Goal: Navigation & Orientation: Find specific page/section

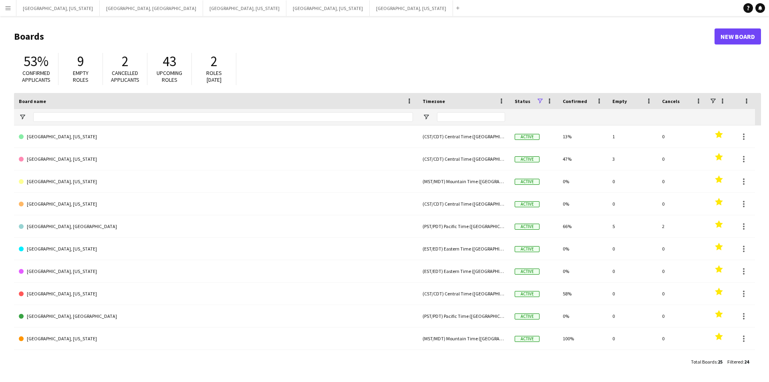
click at [0, 6] on button "Menu" at bounding box center [8, 8] width 16 height 16
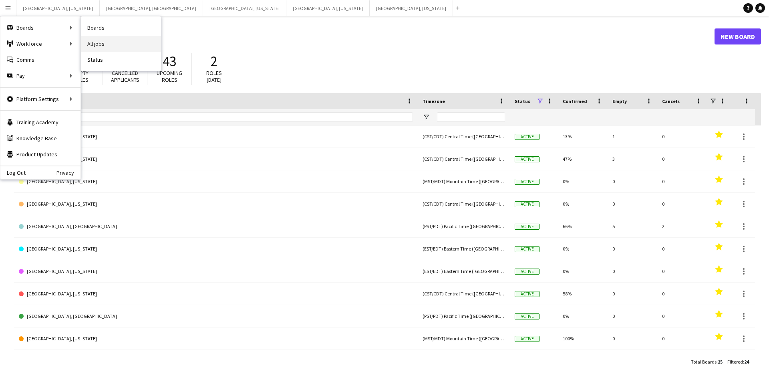
click at [113, 44] on link "All jobs" at bounding box center [121, 44] width 80 height 16
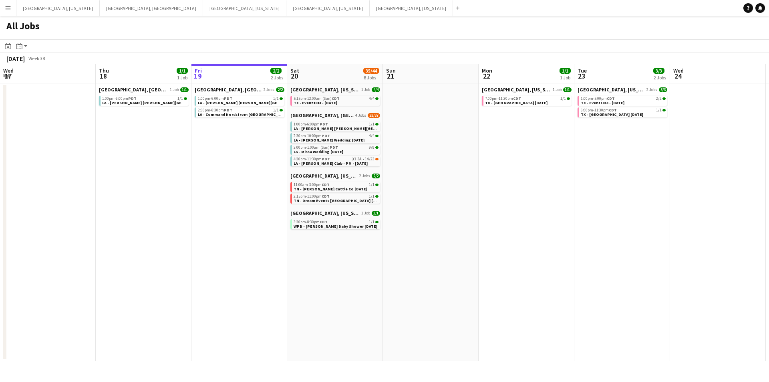
scroll to position [0, 231]
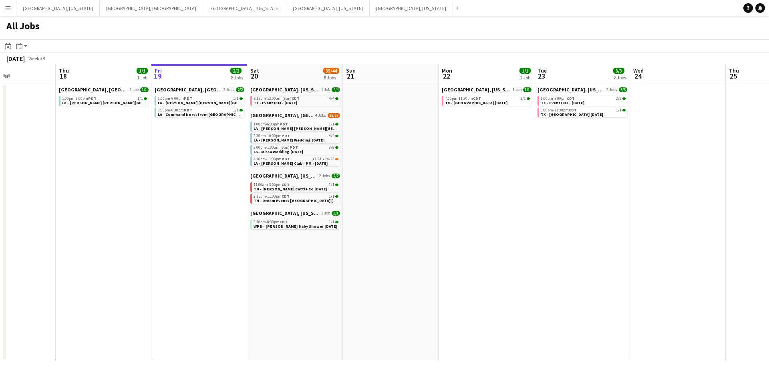
drag, startPoint x: 144, startPoint y: 174, endPoint x: 186, endPoint y: 173, distance: 42.1
click at [186, 173] on app-calendar-viewport "Mon 15 Tue 16 43/53 1 Job Wed 17 Thu 18 1/1 1 Job Fri 19 2/2 2 Jobs Sat 20 35/4…" at bounding box center [384, 212] width 769 height 297
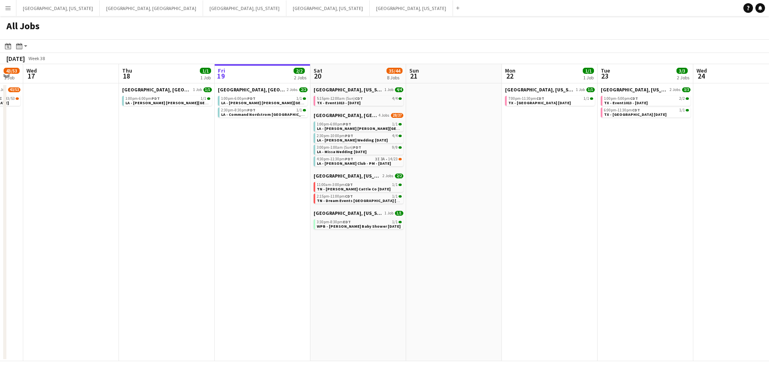
drag, startPoint x: 186, startPoint y: 173, endPoint x: 249, endPoint y: 169, distance: 63.4
click at [249, 169] on app-calendar-viewport "Mon 15 Tue 16 43/53 1 Job Wed 17 Thu 18 1/1 1 Job Fri 19 2/2 2 Jobs Sat 20 35/4…" at bounding box center [384, 212] width 769 height 297
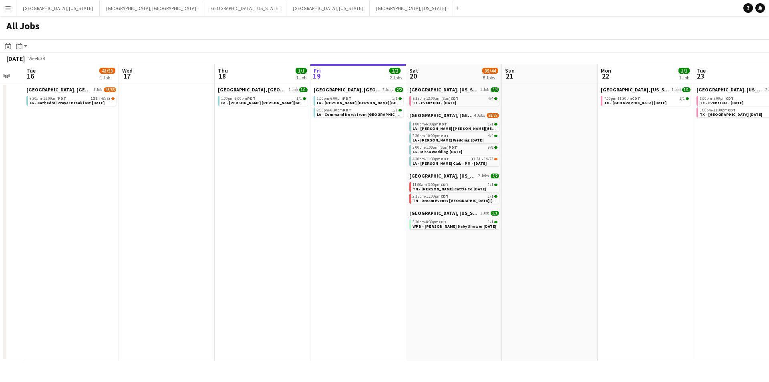
scroll to position [0, 250]
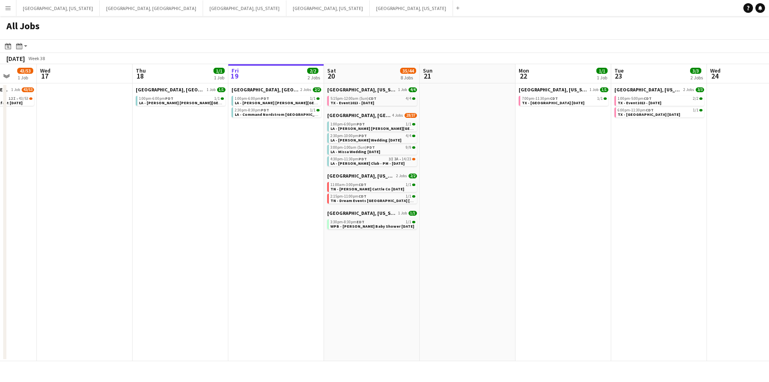
drag, startPoint x: 219, startPoint y: 175, endPoint x: 232, endPoint y: 174, distance: 13.6
click at [232, 174] on app-calendar-viewport "Sun 14 Mon 15 Tue 16 43/53 1 Job Wed 17 Thu 18 1/1 1 Job Fri 19 2/2 2 Jobs Sat …" at bounding box center [384, 212] width 769 height 297
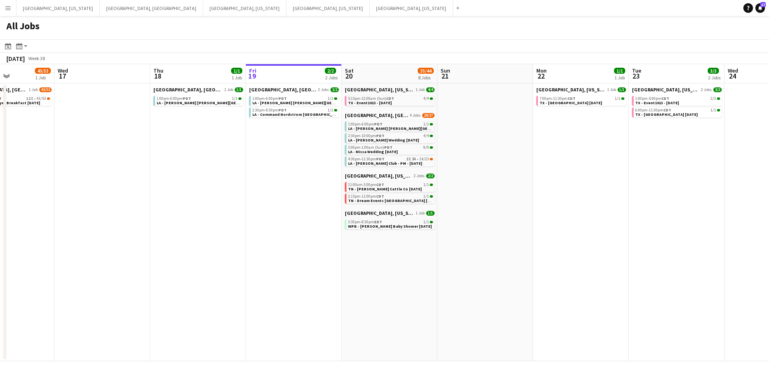
drag, startPoint x: 219, startPoint y: 174, endPoint x: 236, endPoint y: 174, distance: 17.6
click at [236, 174] on app-calendar-viewport "Sun 14 Mon 15 Tue 16 43/53 1 Job Wed 17 Thu 18 1/1 1 Job Fri 19 2/2 2 Jobs Sat …" at bounding box center [384, 212] width 769 height 297
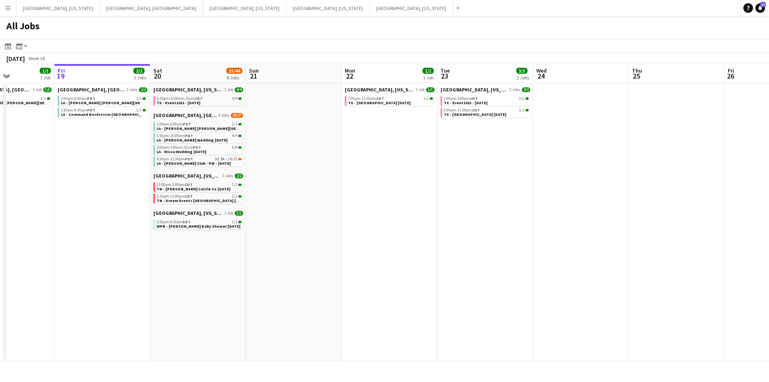
drag, startPoint x: 586, startPoint y: 173, endPoint x: 395, endPoint y: 175, distance: 191.4
click at [395, 175] on app-calendar-viewport "Tue 16 43/53 1 Job Wed 17 Thu 18 1/1 1 Job Fri 19 2/2 2 Jobs Sat 20 35/44 8 Job…" at bounding box center [384, 212] width 769 height 297
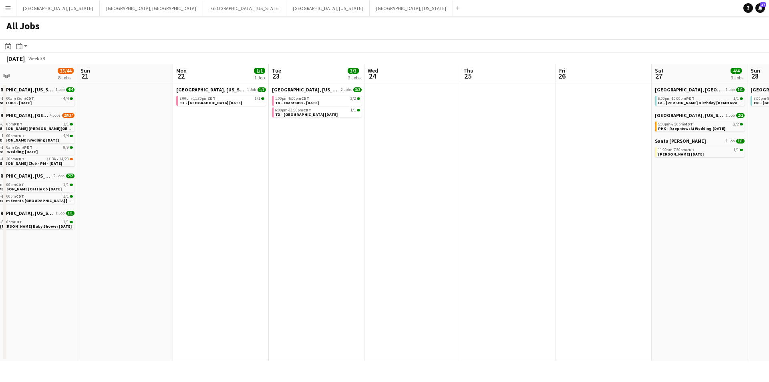
scroll to position [0, 249]
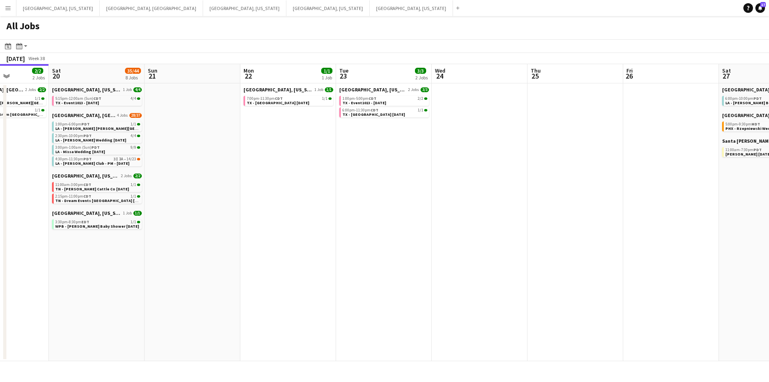
drag, startPoint x: 528, startPoint y: 170, endPoint x: 426, endPoint y: 156, distance: 102.3
click at [426, 156] on app-calendar-viewport "Wed 17 Thu 18 1/1 1 Job Fri 19 2/2 2 Jobs Sat 20 35/44 8 Jobs Sun 21 Mon 22 1/1…" at bounding box center [384, 212] width 769 height 297
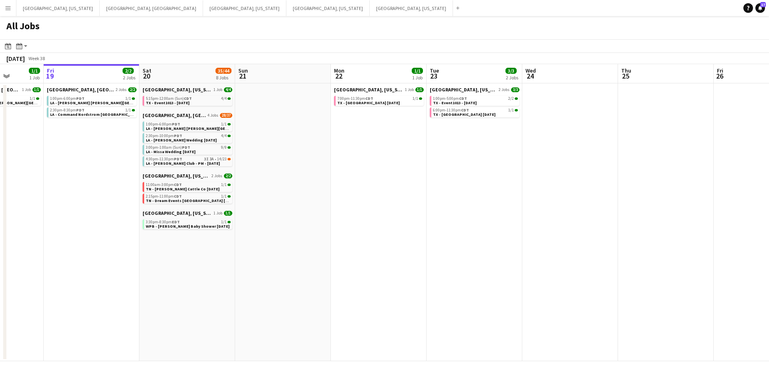
drag, startPoint x: 255, startPoint y: 158, endPoint x: 319, endPoint y: 161, distance: 63.7
click at [368, 153] on app-calendar-viewport "Tue 16 43/53 1 Job Wed 17 Thu 18 1/1 1 Job Fri 19 2/2 2 Jobs Sat 20 35/44 8 Job…" at bounding box center [384, 212] width 769 height 297
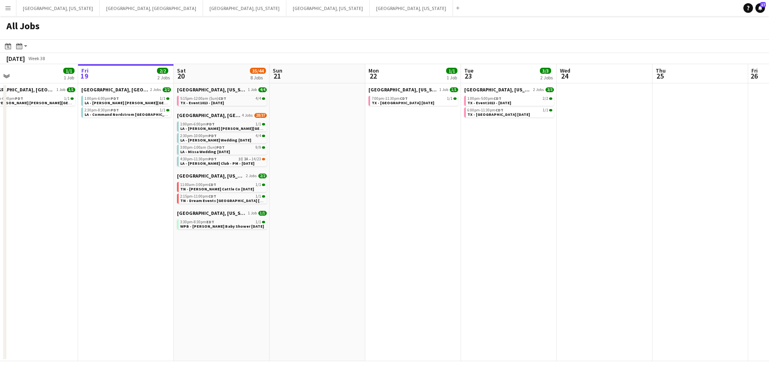
drag, startPoint x: 317, startPoint y: 162, endPoint x: 451, endPoint y: 155, distance: 133.9
click at [451, 155] on app-calendar-viewport "Tue 16 43/53 1 Job Wed 17 Thu 18 1/1 1 Job Fri 19 2/2 2 Jobs Sat 20 35/44 8 Job…" at bounding box center [384, 212] width 769 height 297
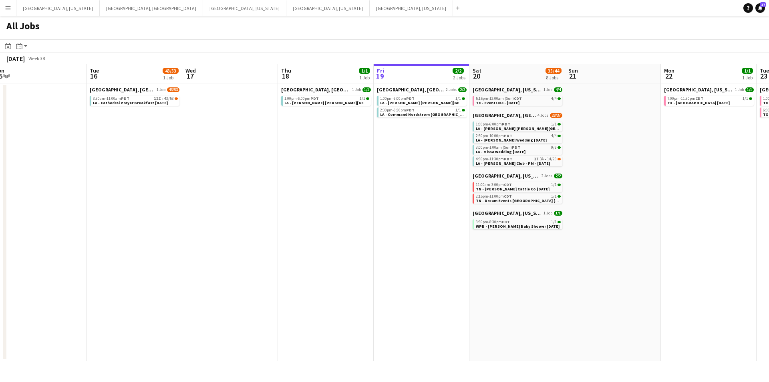
scroll to position [0, 207]
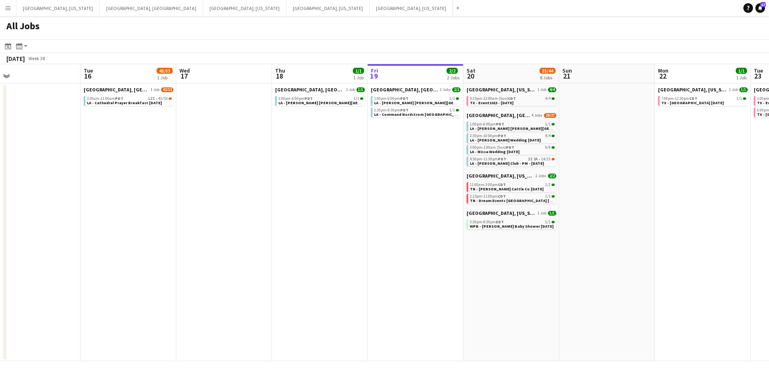
drag, startPoint x: 194, startPoint y: 172, endPoint x: 362, endPoint y: 161, distance: 167.7
click at [362, 161] on app-calendar-viewport "Sat 13 36/46 16 Jobs Sun 14 Mon 15 Tue 16 43/53 1 Job Wed 17 Thu 18 1/1 1 Job F…" at bounding box center [384, 212] width 769 height 297
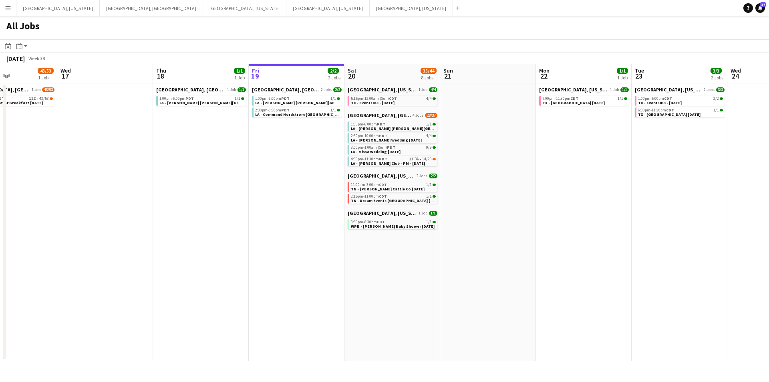
drag, startPoint x: 432, startPoint y: 190, endPoint x: 255, endPoint y: 198, distance: 176.3
click at [255, 198] on app-calendar-viewport "Sat 13 36/46 16 Jobs Sun 14 Mon 15 Tue 16 43/53 1 Job Wed 17 Thu 18 1/1 1 Job F…" at bounding box center [384, 212] width 769 height 297
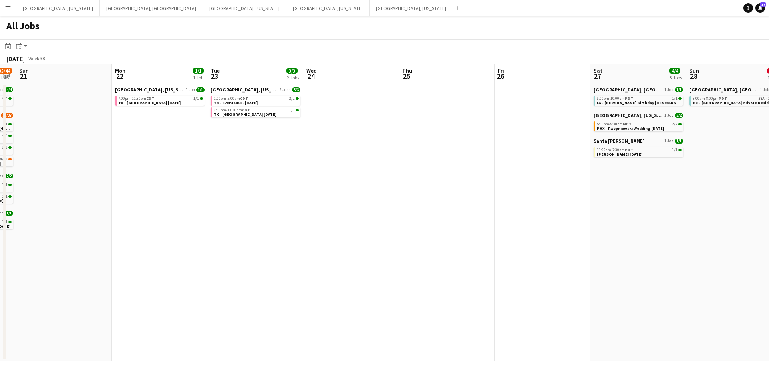
drag, startPoint x: 547, startPoint y: 189, endPoint x: 321, endPoint y: 197, distance: 225.5
click at [321, 197] on app-calendar-viewport "Wed 17 Thu 18 1/1 1 Job Fri 19 2/2 2 Jobs Sat 20 35/44 8 Jobs Sun 21 Mon 22 1/1…" at bounding box center [384, 212] width 769 height 297
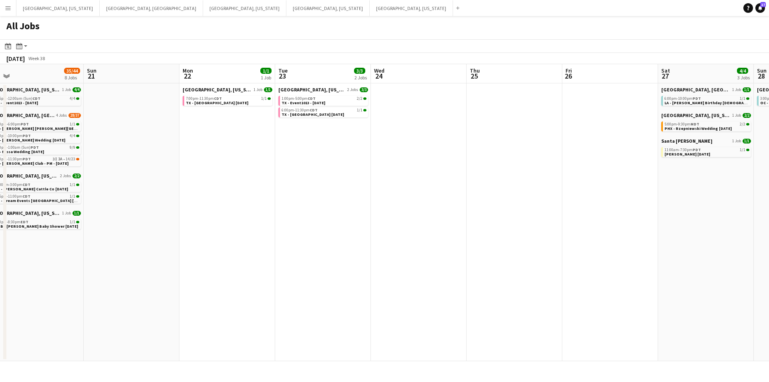
drag, startPoint x: 492, startPoint y: 183, endPoint x: 393, endPoint y: 187, distance: 99.0
click at [394, 187] on app-calendar-viewport "Wed 17 Thu 18 1/1 1 Job Fri 19 2/2 2 Jobs Sat 20 35/44 8 Jobs Sun 21 Mon 22 1/1…" at bounding box center [384, 212] width 769 height 297
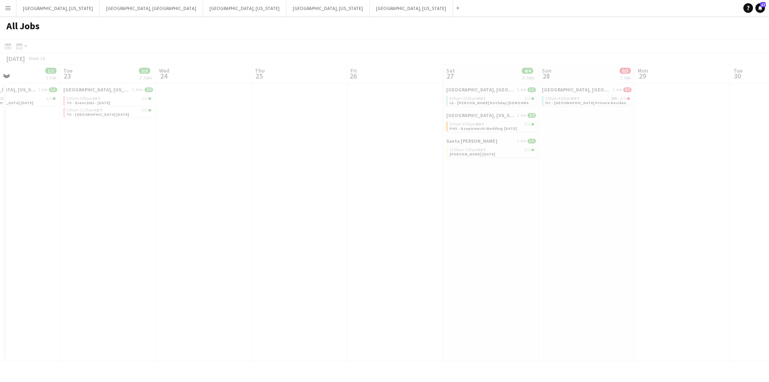
scroll to position [0, 221]
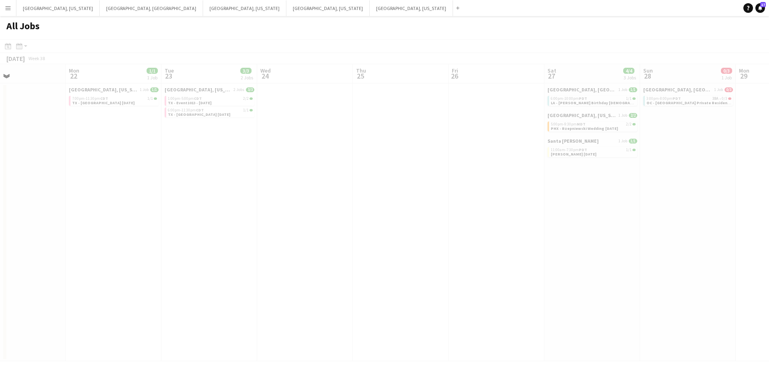
drag, startPoint x: 489, startPoint y: 179, endPoint x: 350, endPoint y: 182, distance: 139.8
click at [350, 182] on app-all-jobs "All Jobs Date picker [DATE] [DATE] [DATE] M [DATE] T [DATE] W [DATE] T [DATE] F…" at bounding box center [384, 188] width 769 height 345
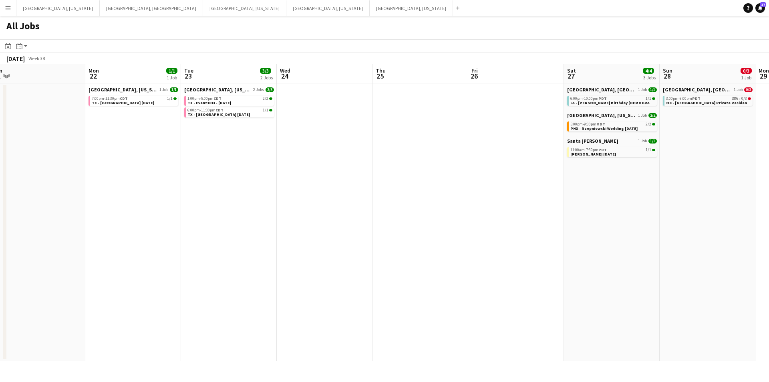
scroll to position [0, 201]
drag, startPoint x: 387, startPoint y: 168, endPoint x: 395, endPoint y: 167, distance: 8.0
click at [395, 167] on app-calendar-viewport "Fri 19 2/2 2 Jobs Sat 20 35/44 8 Jobs Sun 21 Mon 22 1/1 1 Job Tue 23 3/3 2 Jobs…" at bounding box center [384, 212] width 769 height 297
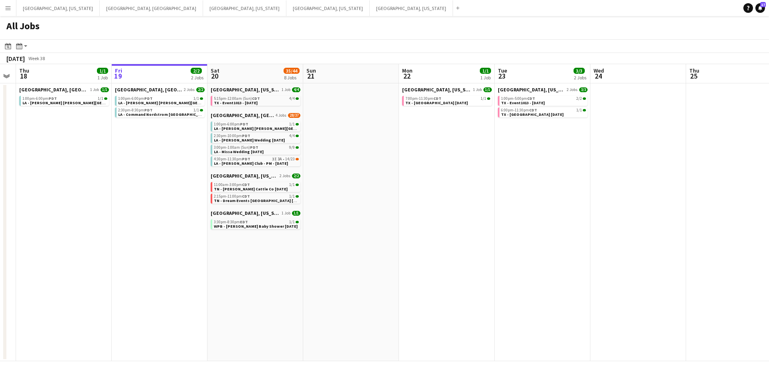
click at [578, 188] on app-calendar-viewport "Mon 15 Tue 16 43/53 1 Job Wed 17 Thu 18 1/1 1 Job Fri 19 2/2 2 Jobs Sat 20 35/4…" at bounding box center [384, 212] width 769 height 297
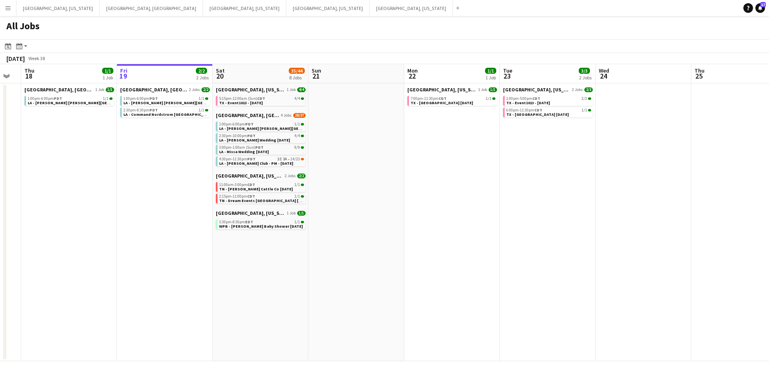
scroll to position [0, 299]
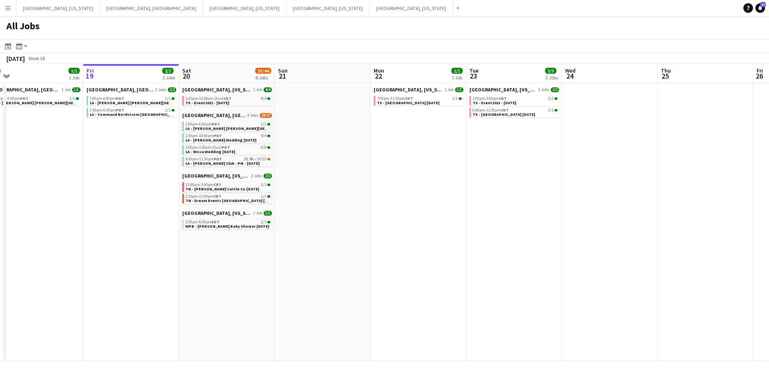
drag, startPoint x: 479, startPoint y: 191, endPoint x: 445, endPoint y: 193, distance: 33.7
click at [445, 193] on app-calendar-viewport "Mon 15 Tue 16 43/53 1 Job Wed 17 Thu 18 1/1 1 Job Fri 19 2/2 2 Jobs Sat 20 35/4…" at bounding box center [384, 212] width 769 height 297
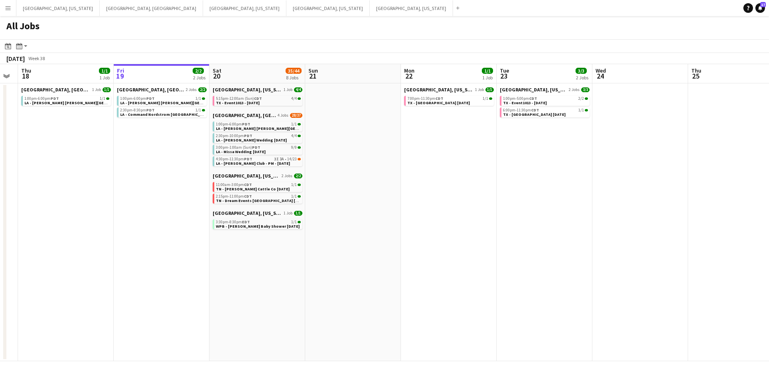
scroll to position [0, 247]
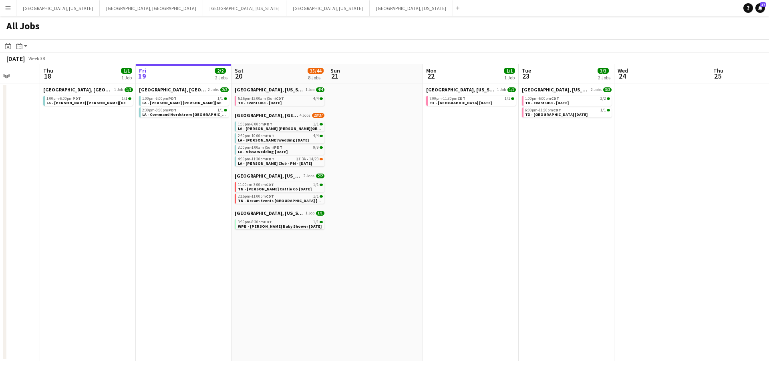
drag, startPoint x: 237, startPoint y: 262, endPoint x: 290, endPoint y: 262, distance: 52.4
click at [290, 262] on app-calendar-viewport "Mon 15 Tue 16 43/53 1 Job Wed 17 Thu 18 1/1 1 Job Fri 19 2/2 2 Jobs Sat 20 35/4…" at bounding box center [384, 212] width 769 height 297
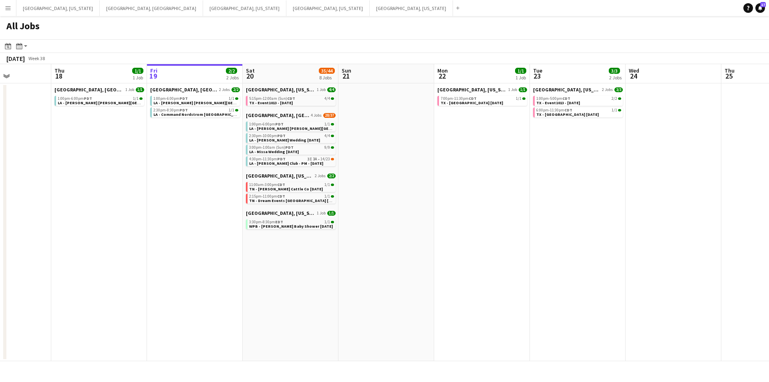
scroll to position [0, 235]
drag, startPoint x: 379, startPoint y: 283, endPoint x: 391, endPoint y: 281, distance: 11.9
click at [391, 281] on app-calendar-viewport "Mon 15 Tue 16 43/53 1 Job Wed 17 Thu 18 1/1 1 Job Fri 19 2/2 2 Jobs Sat 20 35/4…" at bounding box center [384, 212] width 769 height 297
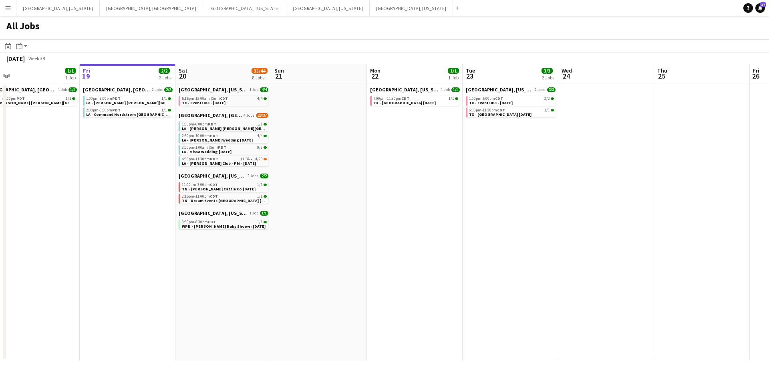
drag, startPoint x: 490, startPoint y: 289, endPoint x: 423, endPoint y: 291, distance: 67.7
click at [423, 291] on app-calendar-viewport "Mon 15 Tue 16 43/53 1 Job Wed 17 Thu 18 1/1 1 Job Fri 19 2/2 2 Jobs Sat 20 35/4…" at bounding box center [384, 212] width 769 height 297
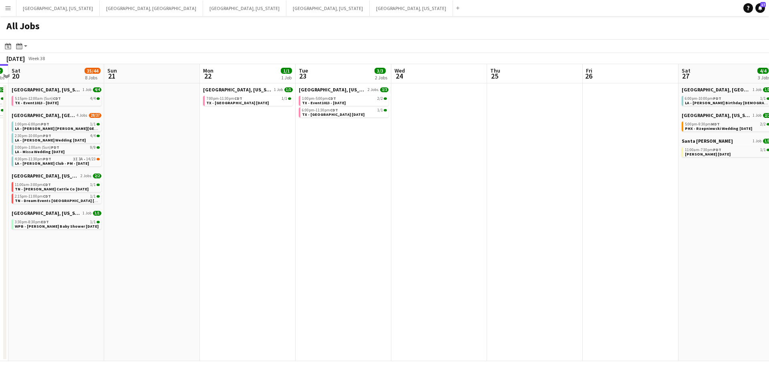
drag, startPoint x: 553, startPoint y: 276, endPoint x: 391, endPoint y: 281, distance: 162.2
click at [386, 280] on app-calendar-viewport "Wed 17 Thu 18 1/1 1 Job Fri 19 2/2 2 Jobs Sat 20 35/44 8 Jobs Sun 21 Mon 22 1/1…" at bounding box center [384, 212] width 769 height 297
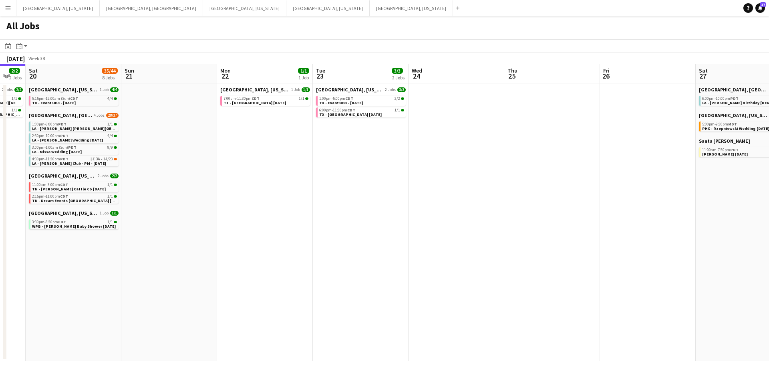
drag, startPoint x: 483, startPoint y: 276, endPoint x: 289, endPoint y: 276, distance: 193.4
click at [289, 276] on app-calendar-viewport "Wed 17 Thu 18 1/1 1 Job Fri 19 2/2 2 Jobs Sat 20 35/44 8 Jobs Sun 21 Mon 22 1/1…" at bounding box center [384, 212] width 769 height 297
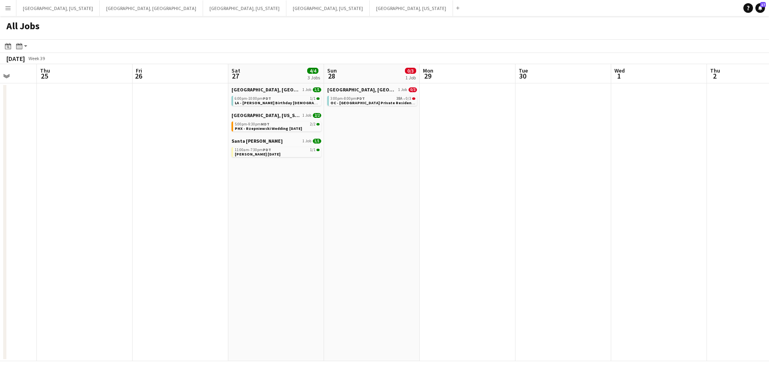
drag, startPoint x: 602, startPoint y: 265, endPoint x: 360, endPoint y: 275, distance: 242.8
click at [343, 275] on app-calendar-viewport "Sun 21 Mon 22 1/1 1 Job Tue 23 3/3 2 Jobs Wed 24 Thu 25 Fri 26 Sat 27 4/4 3 Job…" at bounding box center [384, 212] width 769 height 297
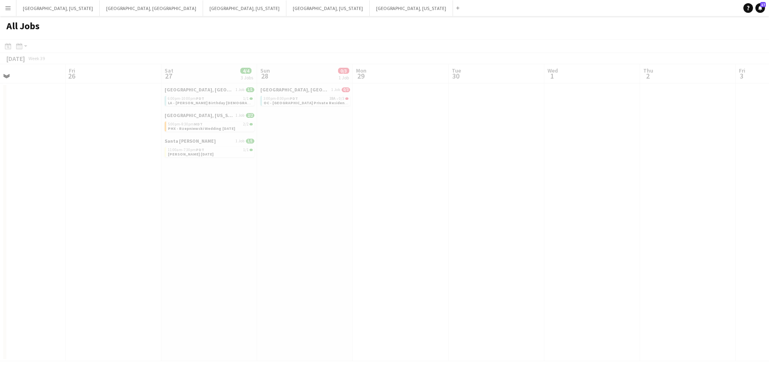
drag, startPoint x: 576, startPoint y: 259, endPoint x: 512, endPoint y: 258, distance: 64.5
click at [380, 263] on app-all-jobs "All Jobs Date picker [DATE] [DATE] [DATE] M [DATE] T [DATE] W [DATE] T [DATE] F…" at bounding box center [384, 188] width 769 height 345
drag, startPoint x: 603, startPoint y: 252, endPoint x: 508, endPoint y: 261, distance: 95.3
click at [494, 261] on div at bounding box center [384, 211] width 769 height 345
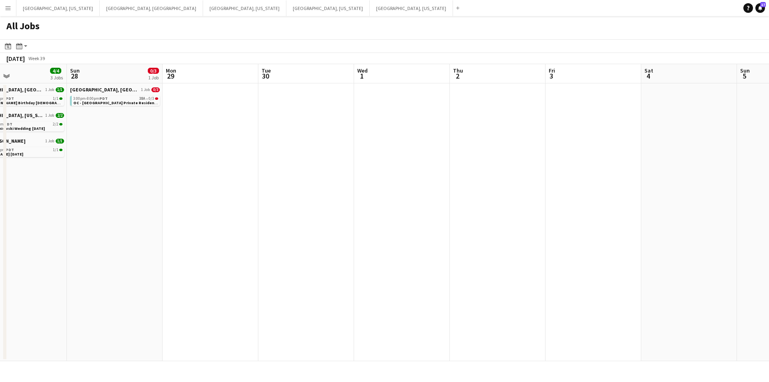
drag, startPoint x: 625, startPoint y: 249, endPoint x: 402, endPoint y: 262, distance: 223.4
click at [370, 262] on app-calendar-viewport "Thu 25 Fri 26 Sat 27 4/4 3 Jobs Sun 28 0/3 1 Job Mon 29 Tue 30 Wed 1 Thu 2 Fri …" at bounding box center [384, 212] width 769 height 297
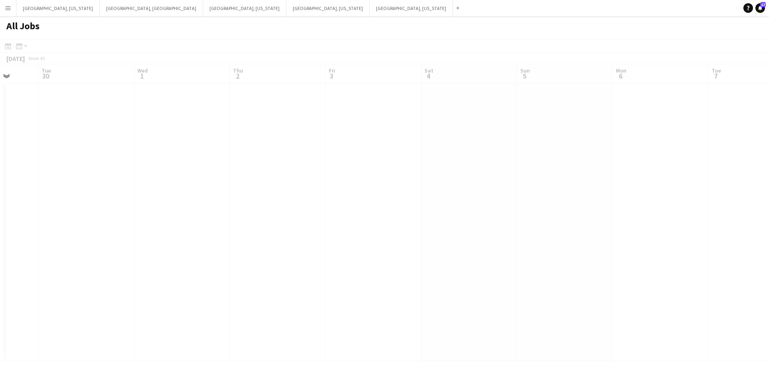
drag, startPoint x: 574, startPoint y: 259, endPoint x: 353, endPoint y: 263, distance: 220.6
click at [353, 263] on app-all-jobs "All Jobs Date picker [DATE] [DATE] [DATE] M [DATE] T [DATE] W [DATE] T [DATE] F…" at bounding box center [384, 188] width 769 height 345
drag, startPoint x: 533, startPoint y: 254, endPoint x: 386, endPoint y: 263, distance: 147.6
click at [386, 263] on app-calendar-viewport "Sat 27 4/4 3 Jobs Sun 28 0/3 1 Job Mon 29 Tue 30 Wed 1 Thu 2 Fri 3 Sat 4 Sun 5 …" at bounding box center [384, 212] width 769 height 297
click at [293, 263] on app-all-jobs "All Jobs Date picker [DATE] [DATE] [DATE] M [DATE] T [DATE] W [DATE] T [DATE] F…" at bounding box center [384, 188] width 769 height 345
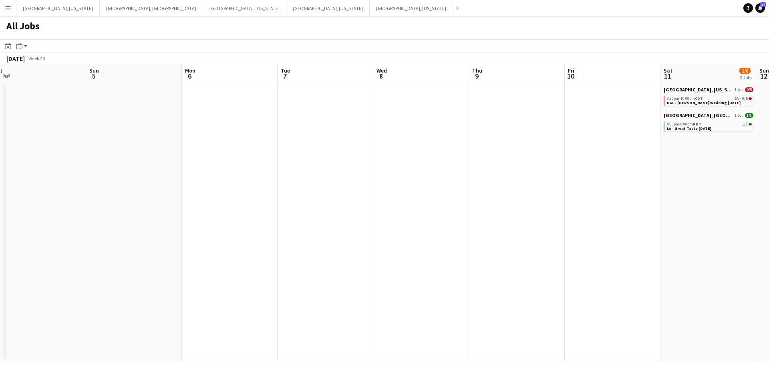
drag, startPoint x: 504, startPoint y: 254, endPoint x: 433, endPoint y: 256, distance: 71.7
click at [418, 256] on app-calendar-viewport "Wed 1 Thu 2 Fri 3 Sat 4 Sun 5 Mon 6 Tue 7 Wed 8 Thu 9 Fri 10 Sat 11 1/6 2 Jobs …" at bounding box center [384, 212] width 769 height 297
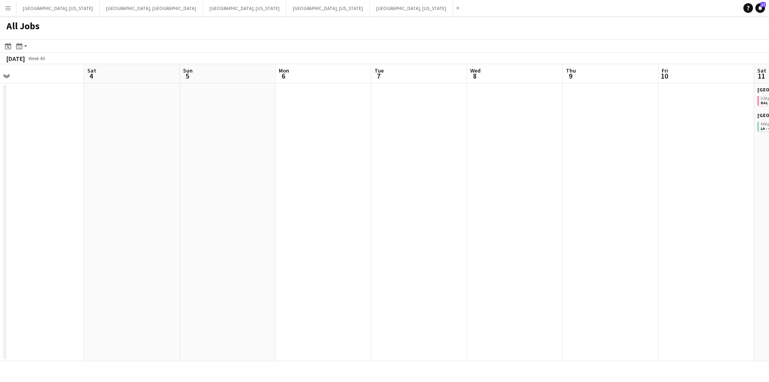
drag, startPoint x: 470, startPoint y: 259, endPoint x: 596, endPoint y: 253, distance: 126.6
click at [596, 253] on app-calendar-viewport "Wed 1 Thu 2 Fri 3 Sat 4 Sun 5 Mon 6 Tue 7 Wed 8 Thu 9 Fri 10 Sat 11 1/6 2 Jobs …" at bounding box center [384, 212] width 769 height 297
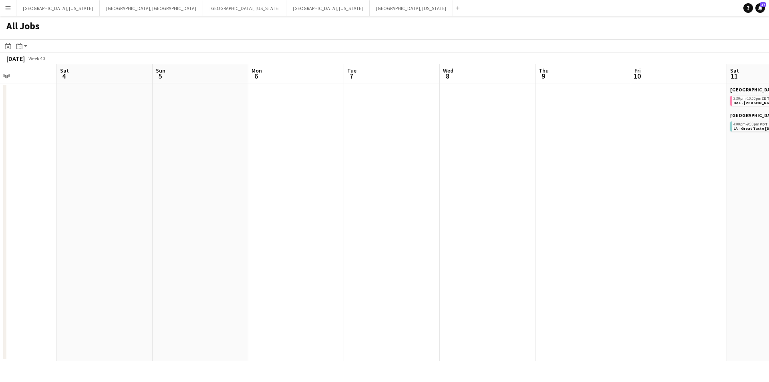
drag, startPoint x: 413, startPoint y: 261, endPoint x: 546, endPoint y: 260, distance: 132.5
click at [550, 260] on app-calendar-viewport "Wed 1 Thu 2 Fri 3 Sat 4 Sun 5 Mon 6 Tue 7 Wed 8 Thu 9 Fri 10 Sat 11 1/6 2 Jobs …" at bounding box center [384, 212] width 769 height 297
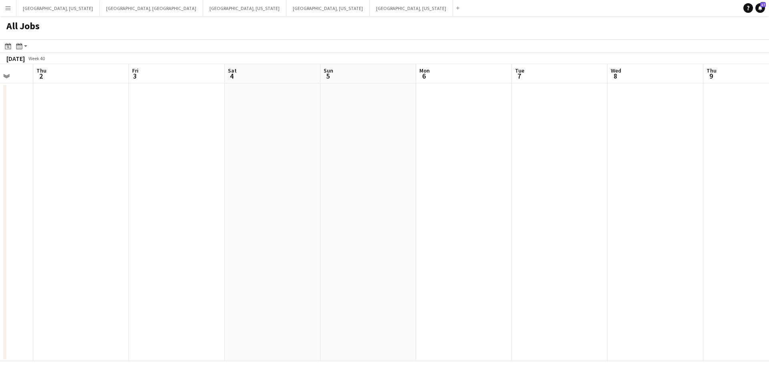
drag, startPoint x: 354, startPoint y: 262, endPoint x: 527, endPoint y: 256, distance: 173.1
click at [538, 256] on app-calendar-viewport "Mon 29 Tue 30 Wed 1 Thu 2 Fri 3 Sat 4 Sun 5 Mon 6 Tue 7 Wed 8 Thu 9 Fri 10 Sat …" at bounding box center [384, 212] width 769 height 297
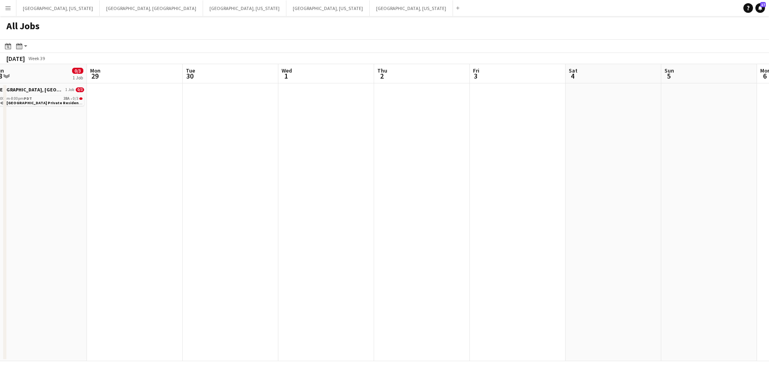
drag, startPoint x: 490, startPoint y: 254, endPoint x: 538, endPoint y: 251, distance: 48.1
click at [561, 250] on app-calendar-viewport "Fri 26 Sat 27 4/4 3 Jobs Sun 28 0/3 1 Job Mon 29 Tue 30 Wed 1 Thu 2 Fri 3 Sat 4…" at bounding box center [384, 212] width 769 height 297
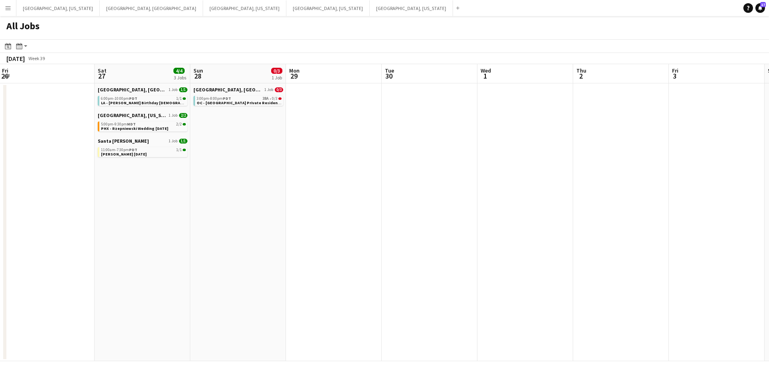
click at [530, 253] on app-calendar-viewport "Wed 24 Thu 25 Fri 26 Sat 27 4/4 3 Jobs Sun 28 0/3 1 Job Mon 29 Tue 30 Wed 1 Thu…" at bounding box center [384, 212] width 769 height 297
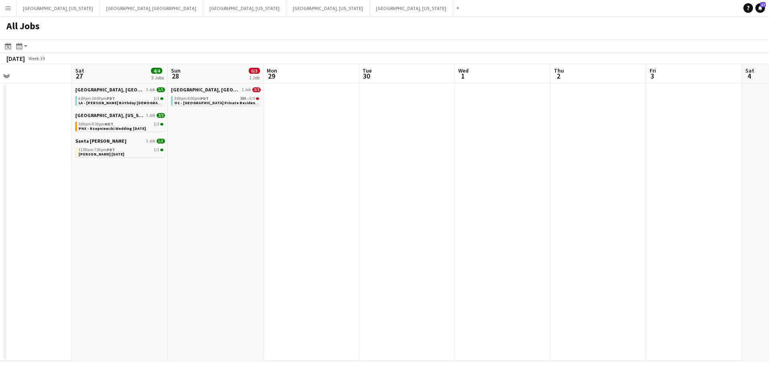
drag, startPoint x: 369, startPoint y: 256, endPoint x: 541, endPoint y: 256, distance: 172.2
click at [541, 256] on app-calendar-viewport "Wed 24 Thu 25 Fri 26 Sat 27 4/4 3 Jobs Sun 28 0/3 1 Job Mon 29 Tue 30 Wed 1 Thu…" at bounding box center [384, 212] width 769 height 297
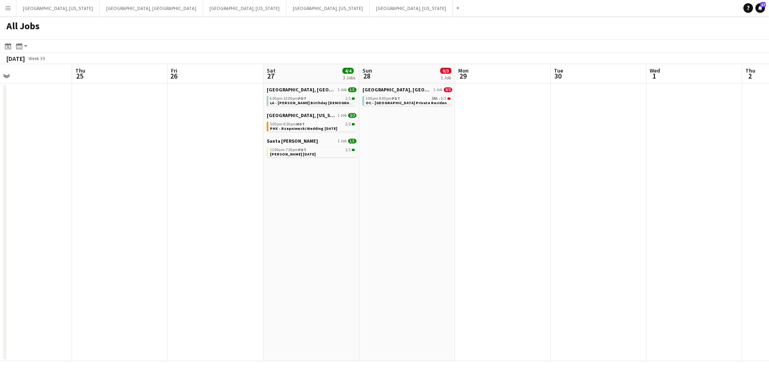
scroll to position [0, 206]
